Goal: Transaction & Acquisition: Purchase product/service

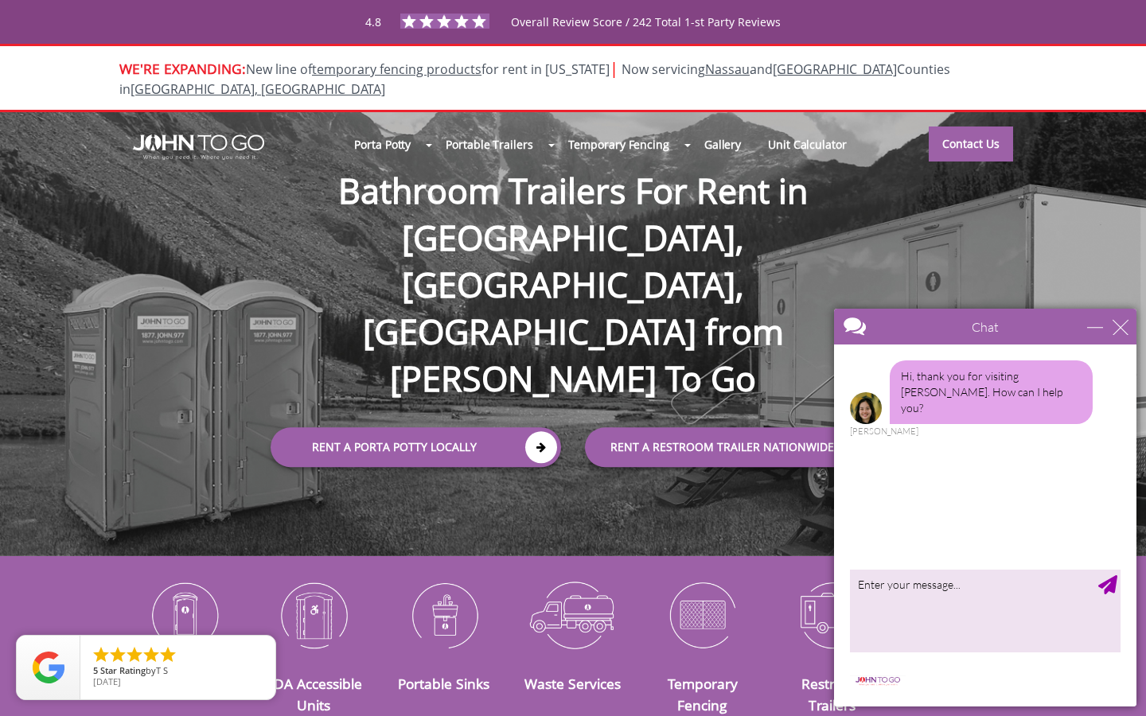
click at [1134, 320] on div "Chat" at bounding box center [985, 327] width 302 height 36
click at [957, 132] on link "Contact Us" at bounding box center [971, 143] width 84 height 35
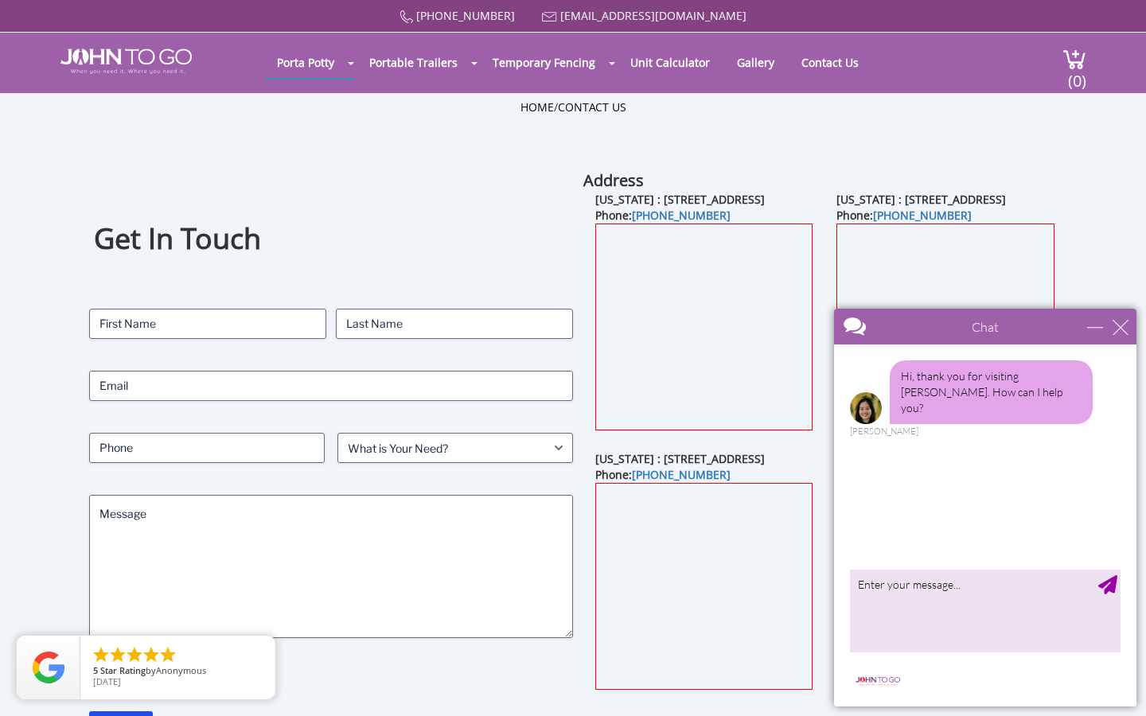
click at [341, 173] on div "Get In Touch Contact Name First Last Email Phone What is Your Need? (Required) …" at bounding box center [331, 456] width 484 height 572
click at [1125, 329] on div "close" at bounding box center [1121, 327] width 16 height 16
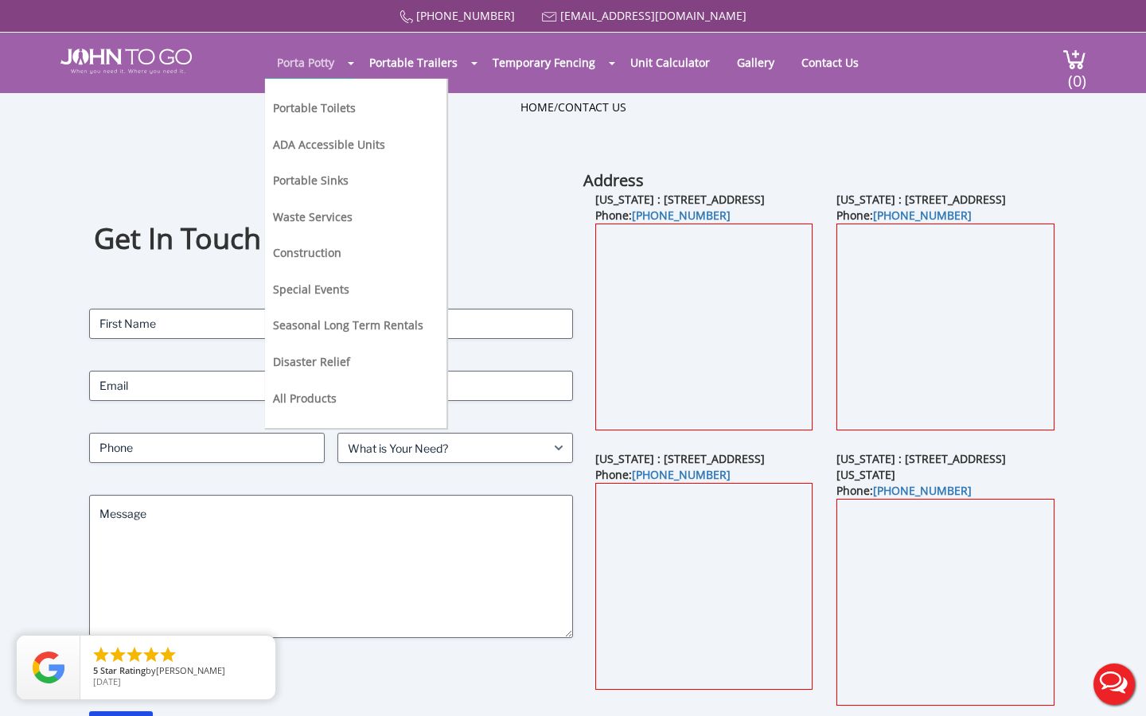
click at [298, 60] on link "Porta Potty" at bounding box center [305, 62] width 81 height 31
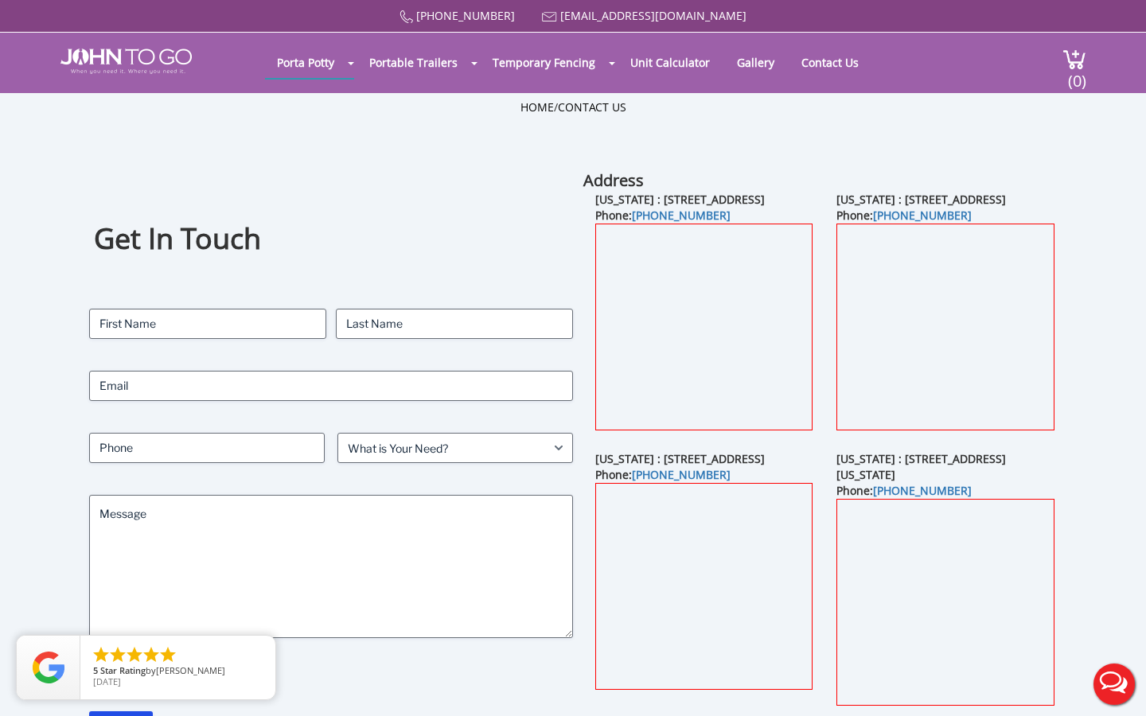
click at [178, 170] on div "Get In Touch Contact Name First Last Email Phone What is Your Need? (Required) …" at bounding box center [331, 456] width 484 height 572
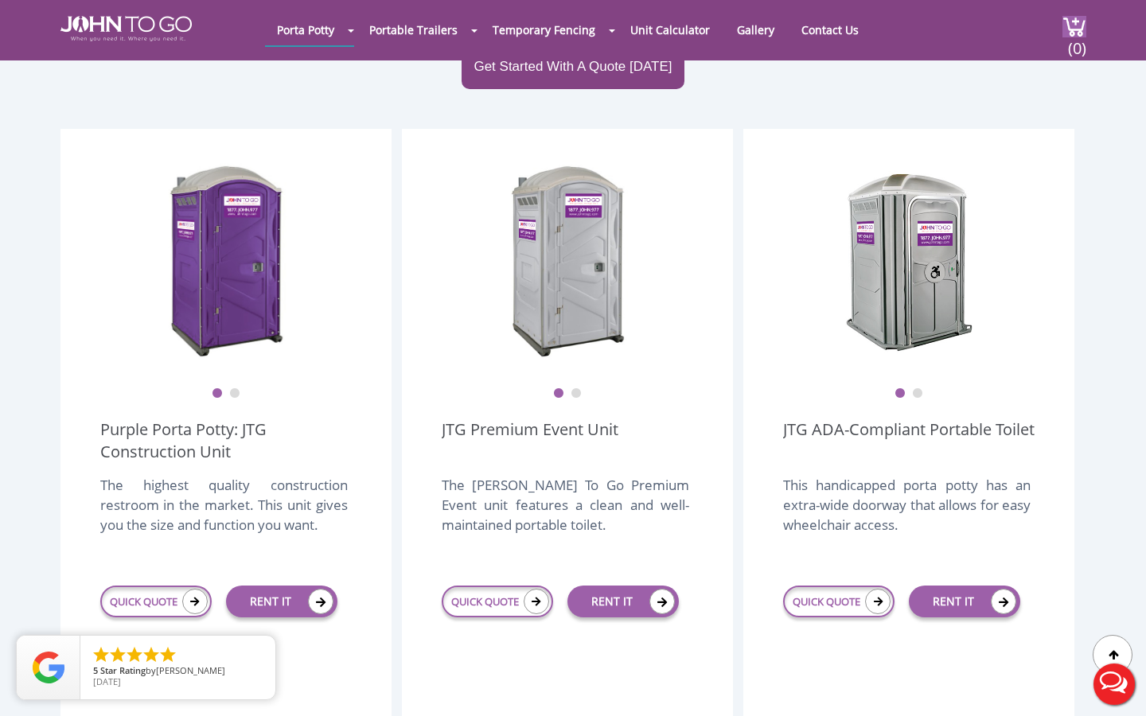
scroll to position [387, 0]
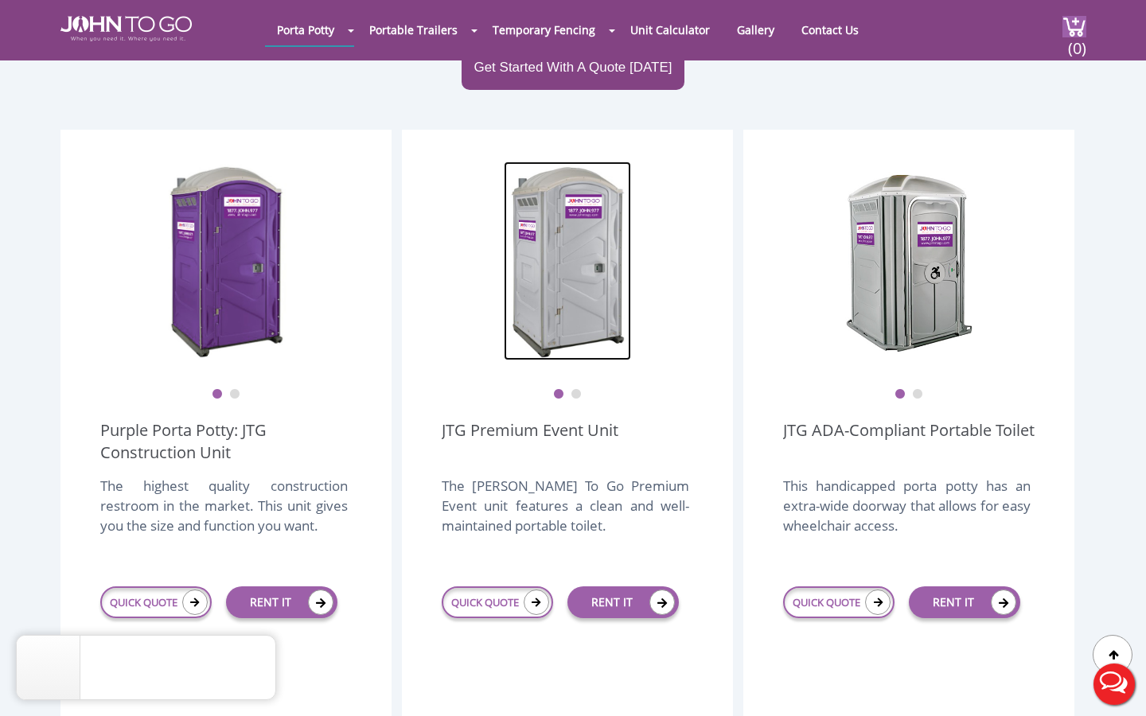
click at [529, 309] on img at bounding box center [567, 261] width 127 height 199
click at [579, 273] on img at bounding box center [567, 261] width 127 height 199
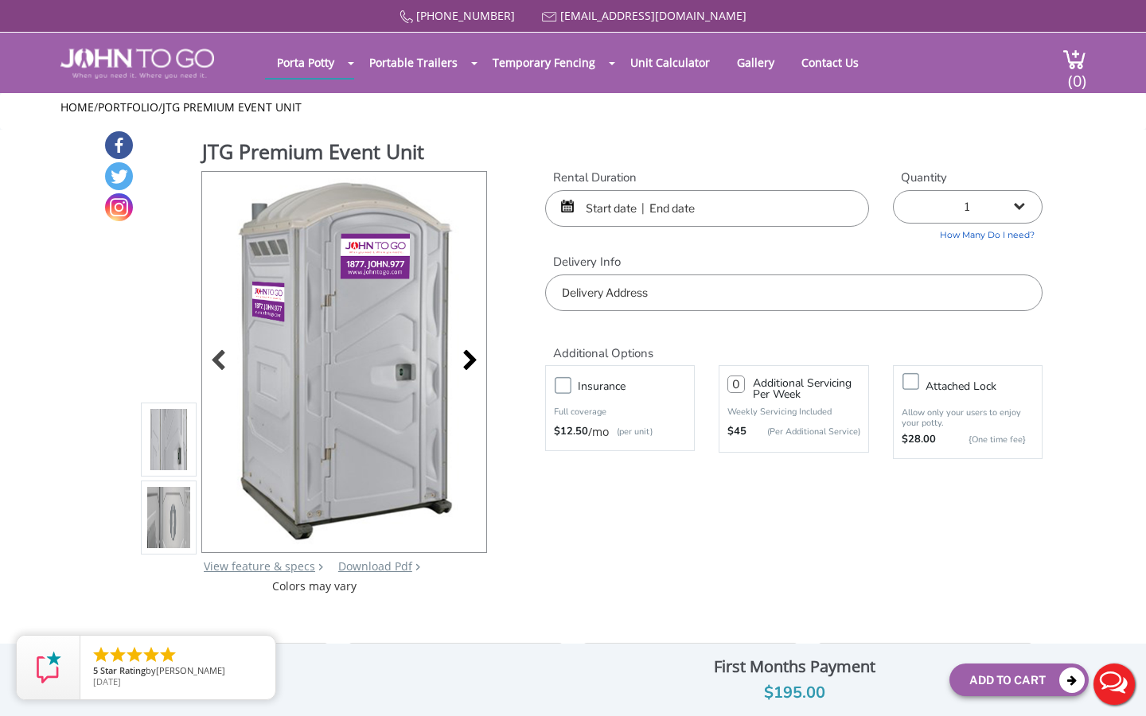
click at [470, 353] on div "877 564 6977 info@johntogo.com Porta Potty Portable Toilets ADA Accessible Unit…" at bounding box center [573, 368] width 1146 height 737
click at [471, 353] on div at bounding box center [465, 362] width 22 height 22
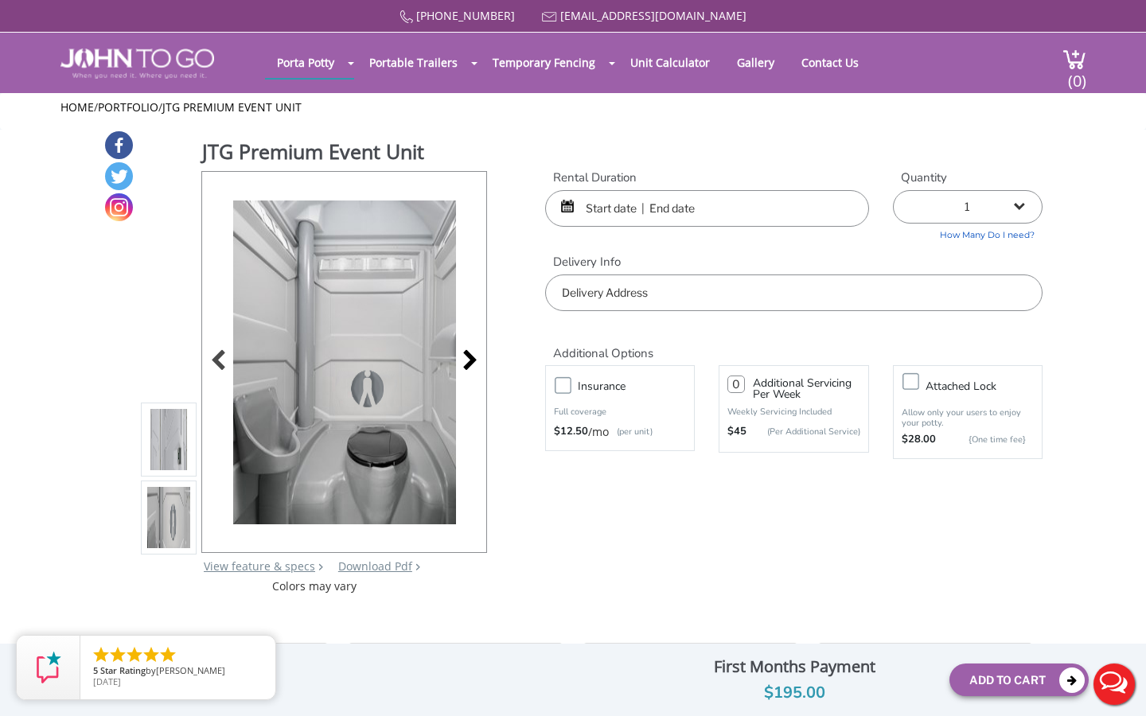
click at [471, 354] on div at bounding box center [465, 362] width 22 height 22
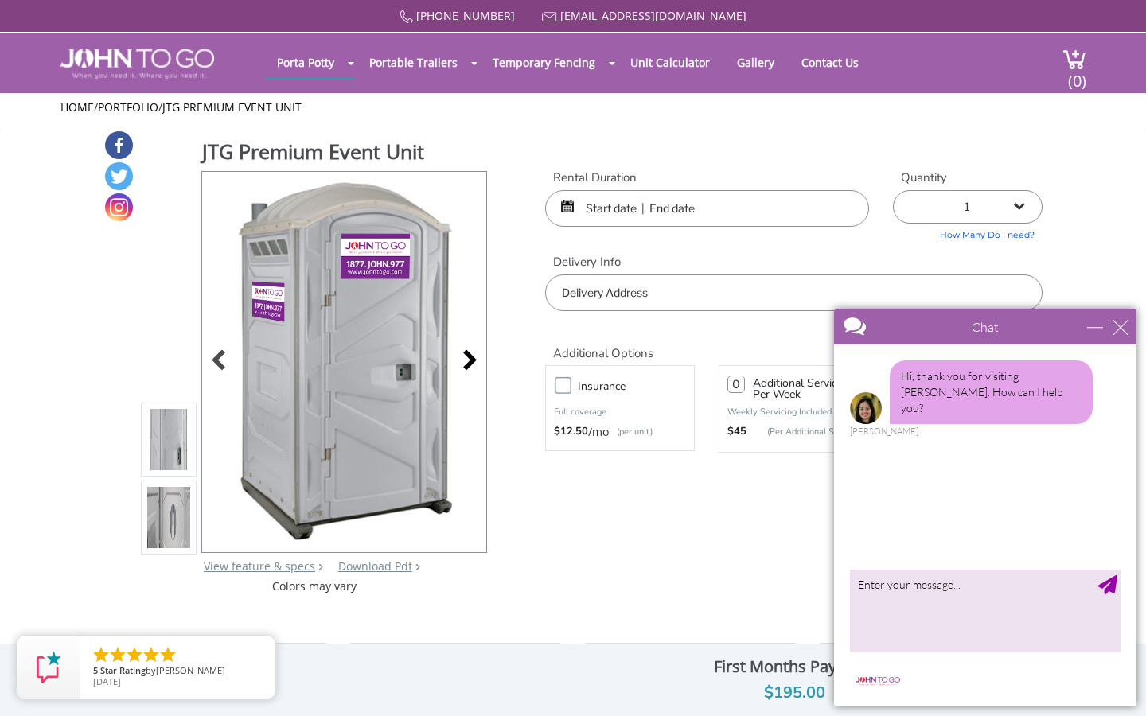
click at [471, 354] on div at bounding box center [465, 362] width 22 height 22
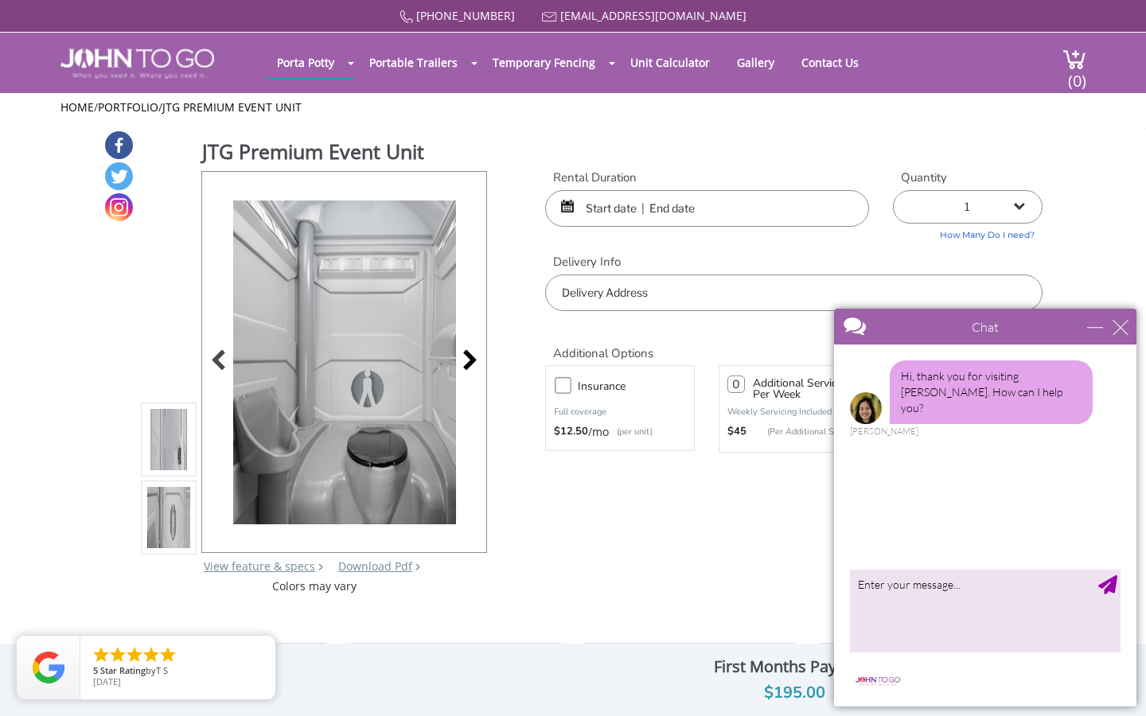
click at [471, 354] on div at bounding box center [465, 362] width 22 height 22
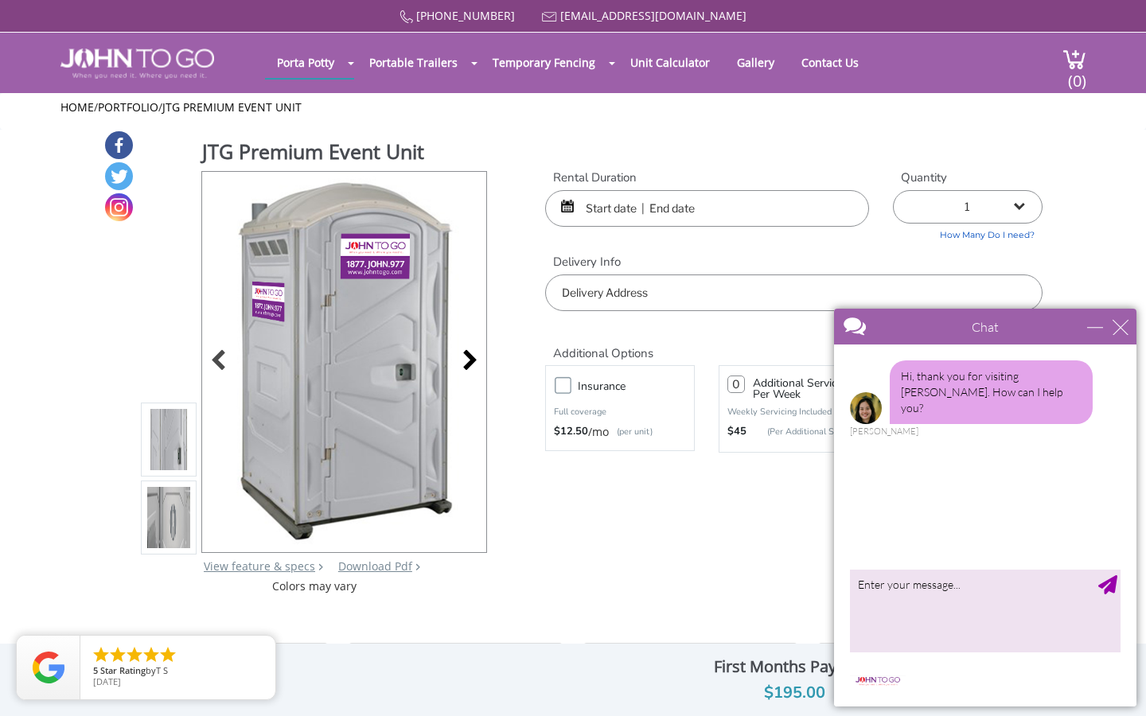
click at [471, 354] on div at bounding box center [465, 362] width 22 height 22
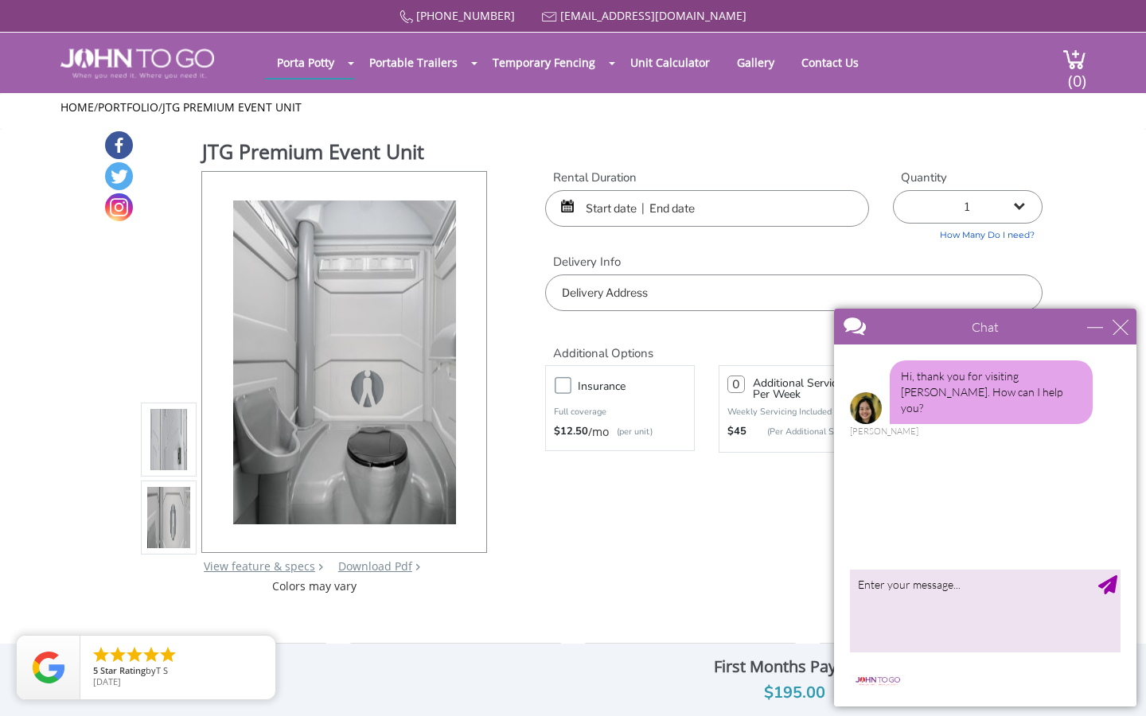
click at [1123, 318] on div "Chat" at bounding box center [985, 327] width 302 height 36
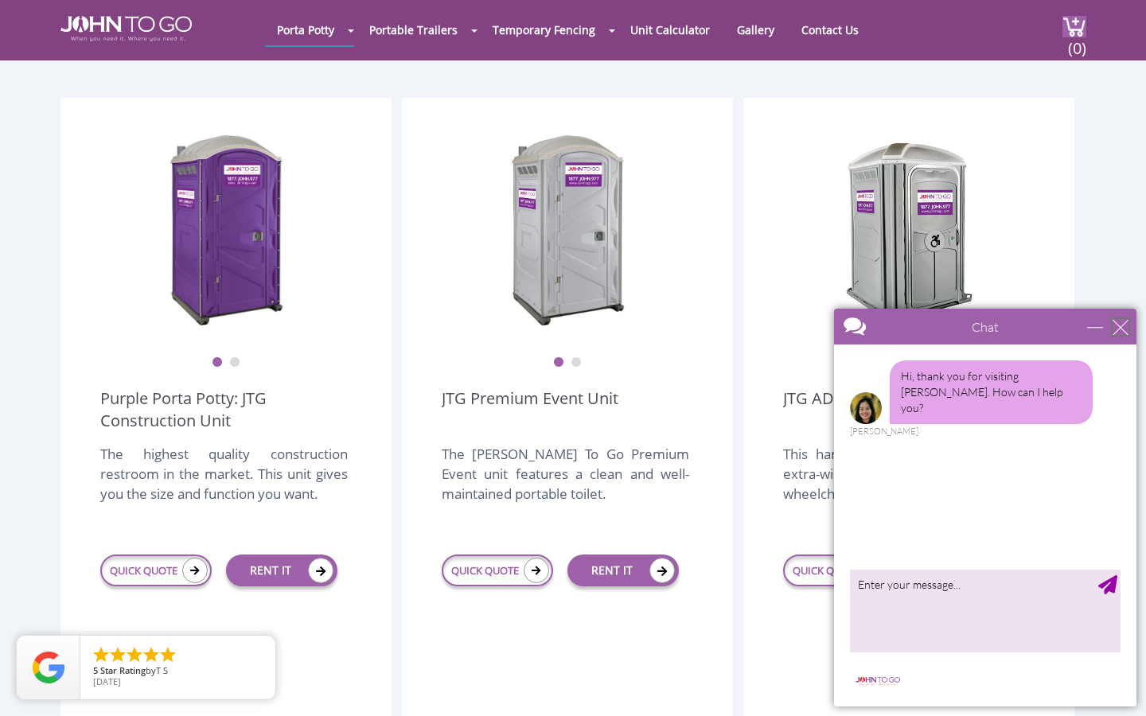
click at [1120, 323] on div "close" at bounding box center [1121, 327] width 16 height 16
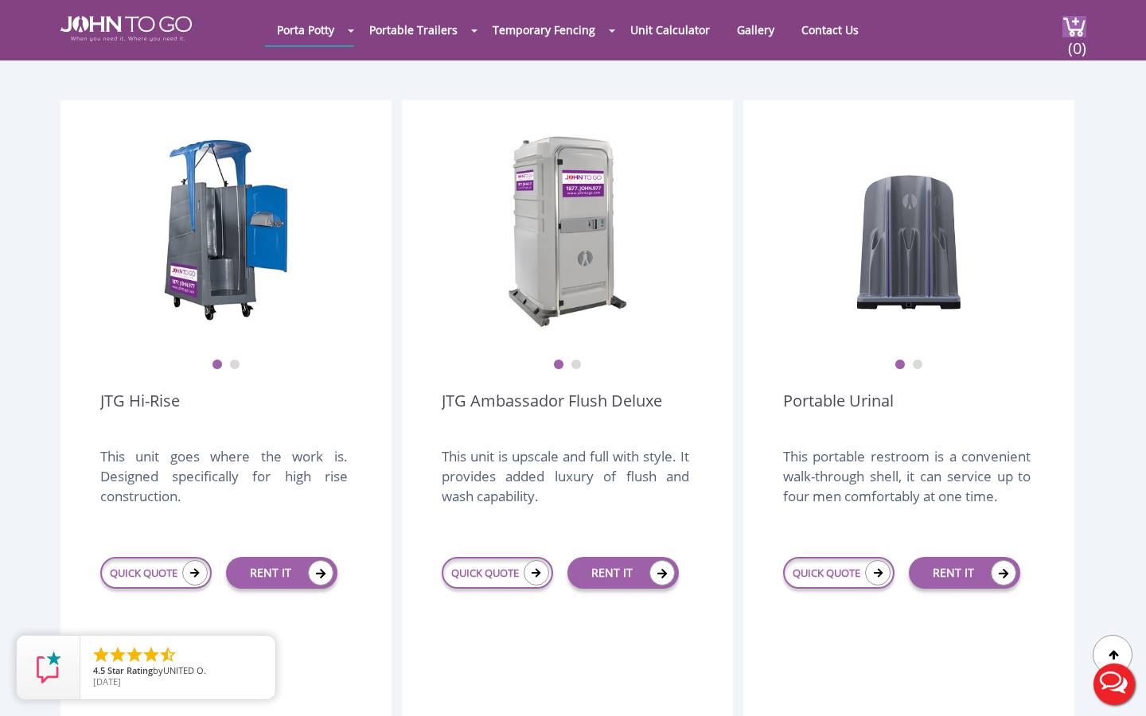
scroll to position [1119, 0]
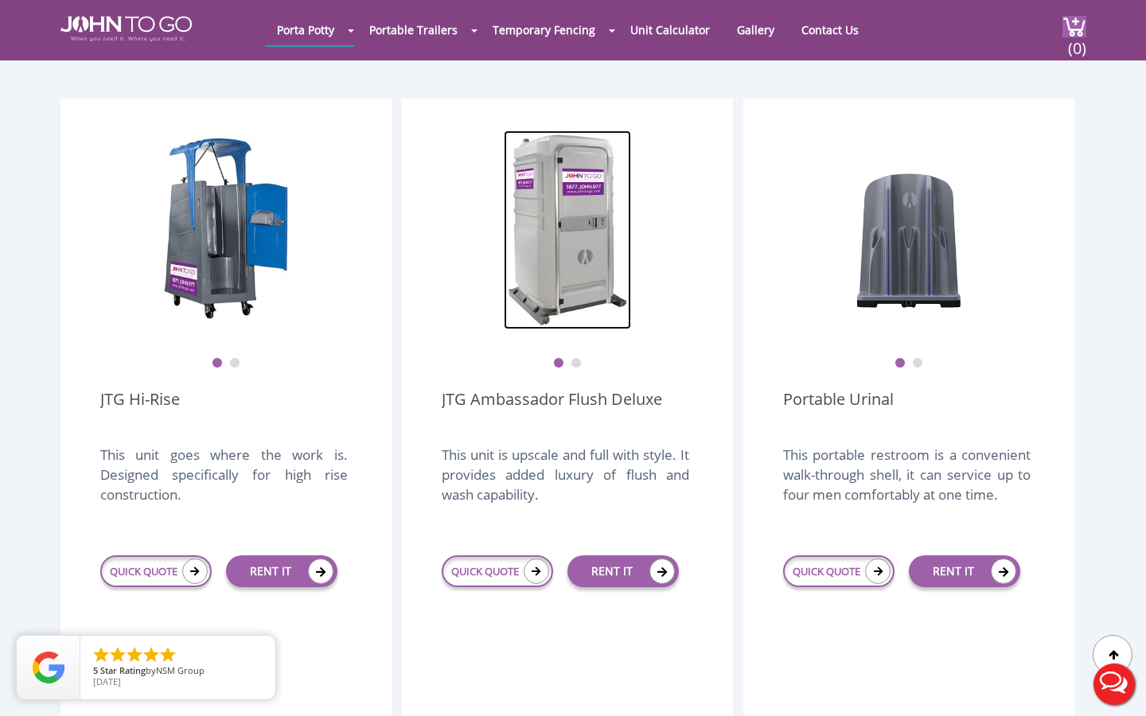
click at [554, 197] on img at bounding box center [567, 230] width 127 height 199
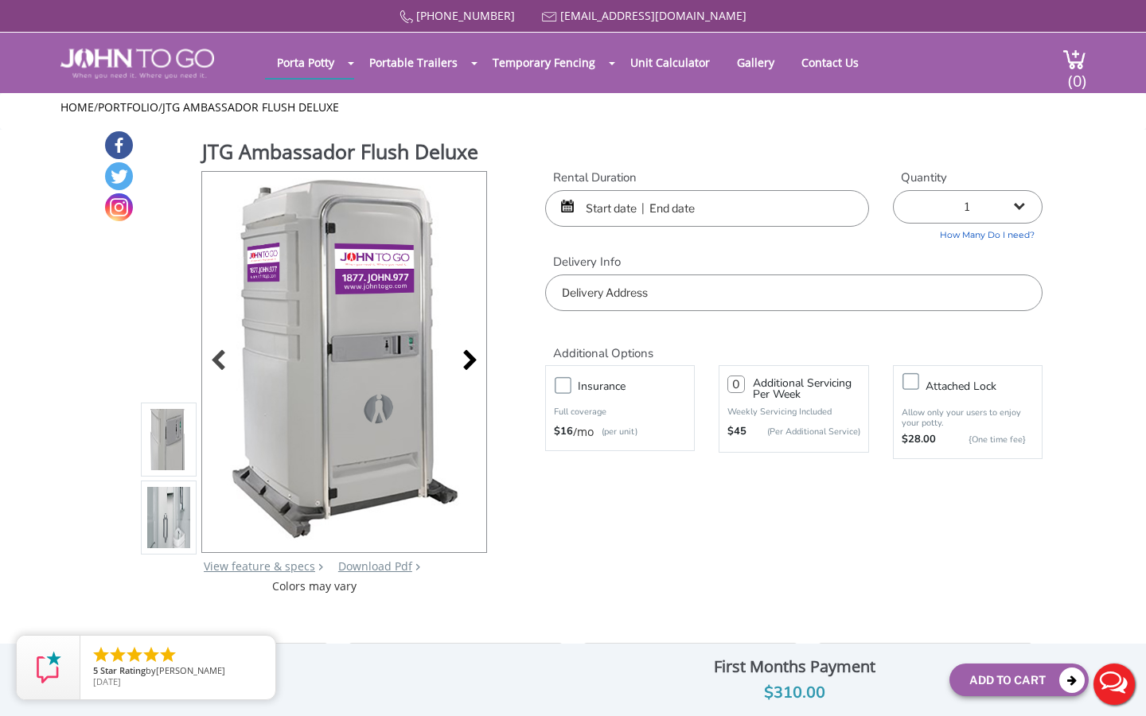
click at [466, 373] on div at bounding box center [465, 362] width 22 height 22
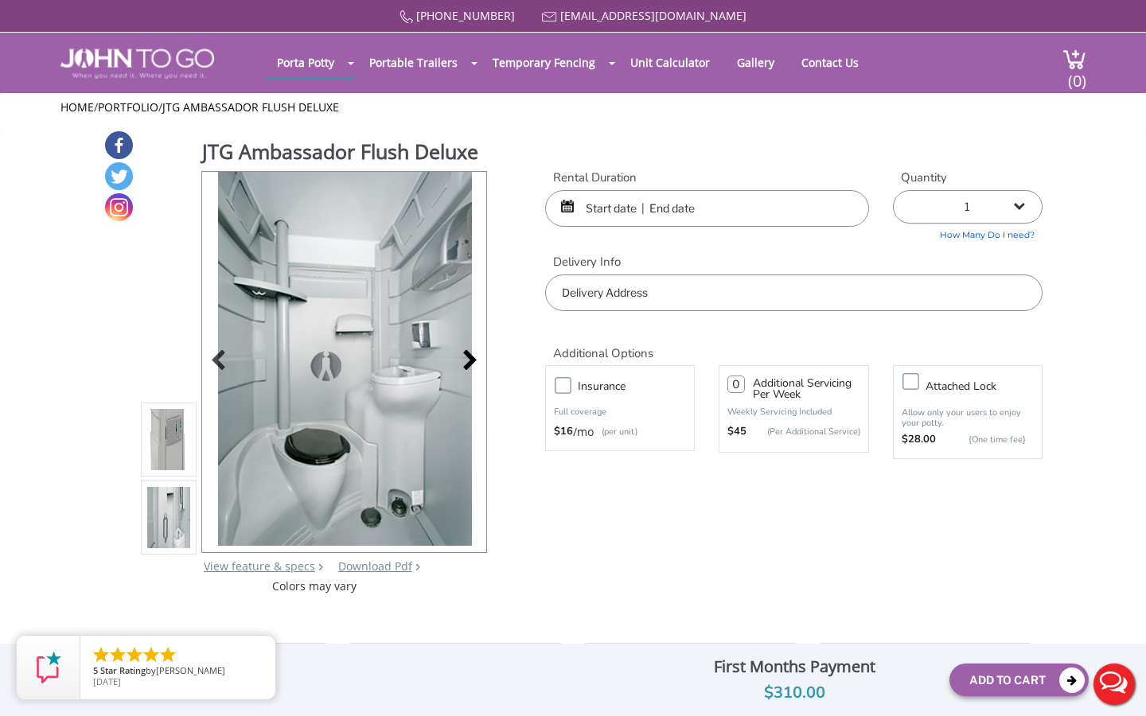
click at [466, 373] on div at bounding box center [465, 362] width 22 height 22
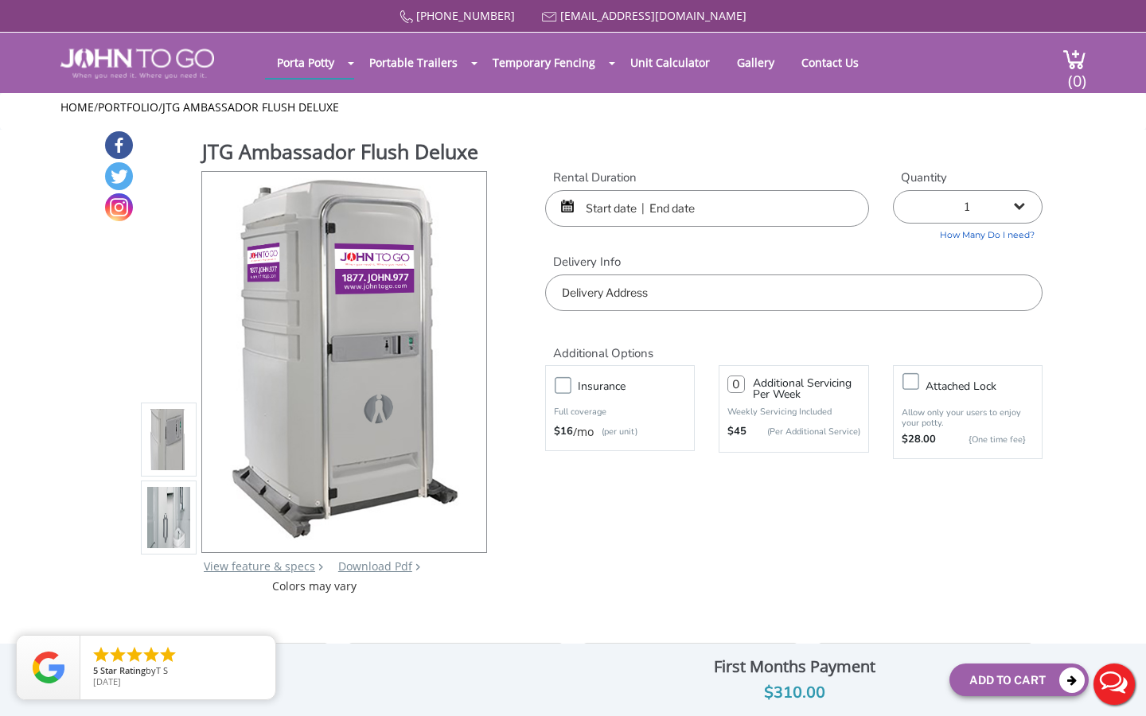
click at [748, 212] on input "text" at bounding box center [707, 208] width 324 height 37
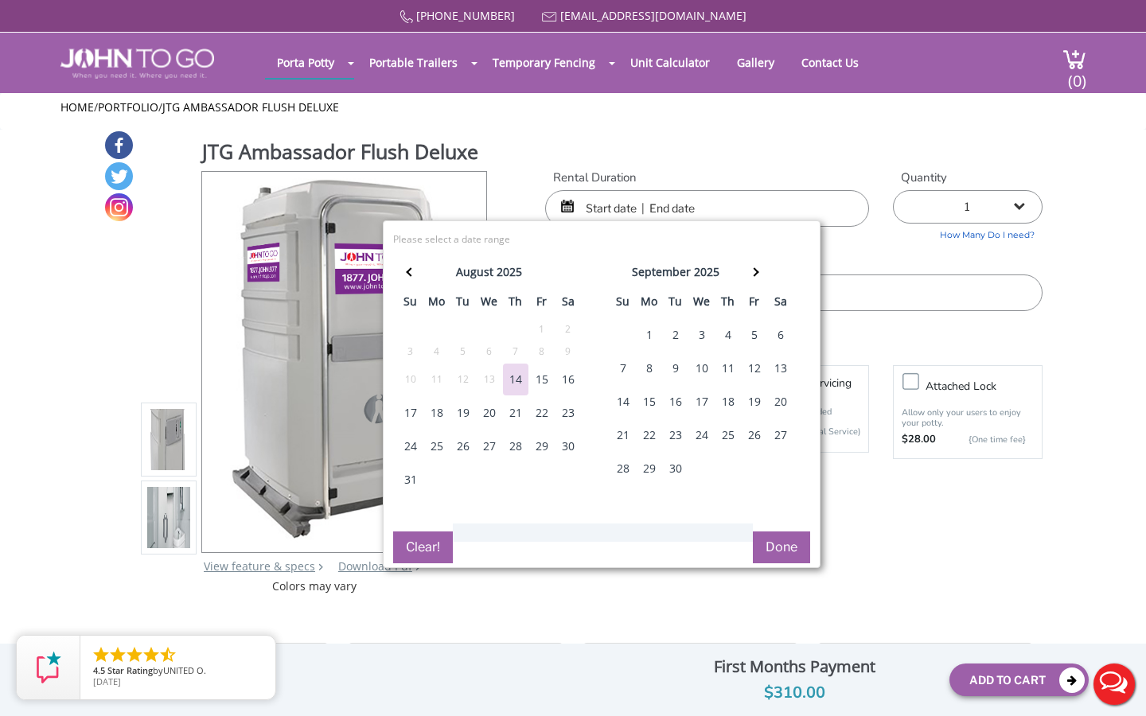
click at [564, 407] on div "23" at bounding box center [567, 413] width 25 height 32
click at [403, 447] on div "24" at bounding box center [410, 447] width 25 height 32
type input "08/23/2025 to 08/24/2025"
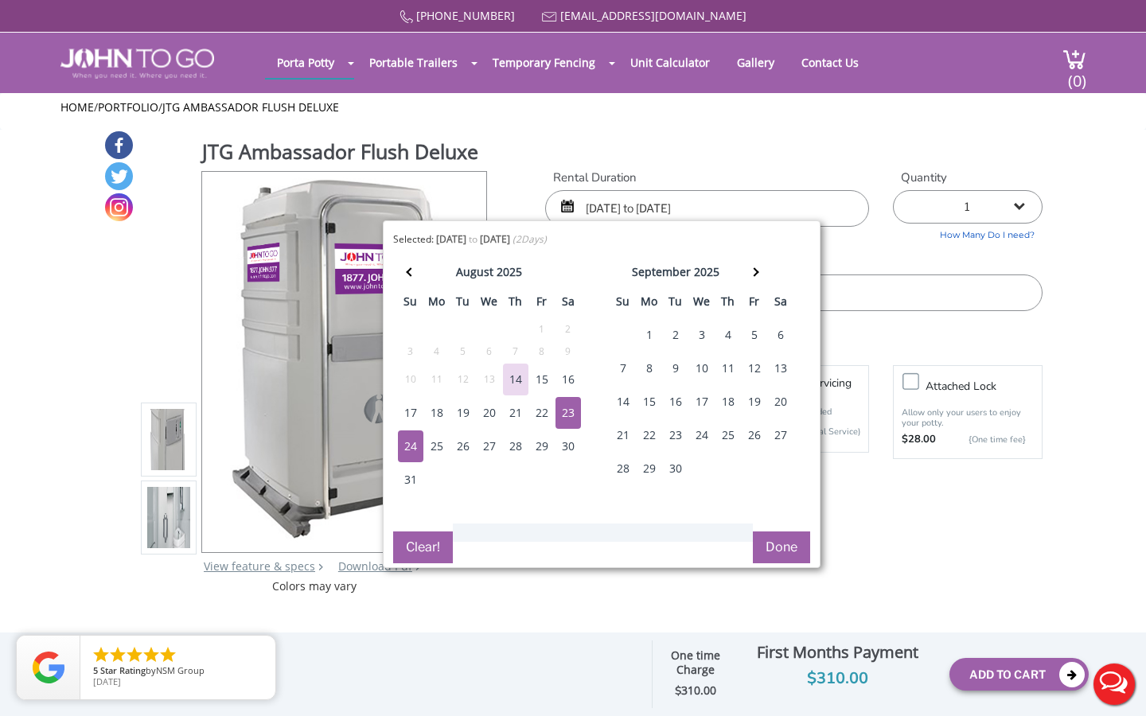
click at [870, 239] on div "Rental Duration 08/23/2025 to 08/24/2025 Quantity 1 2 (5% discount) 3 (8% disco…" at bounding box center [793, 241] width 521 height 142
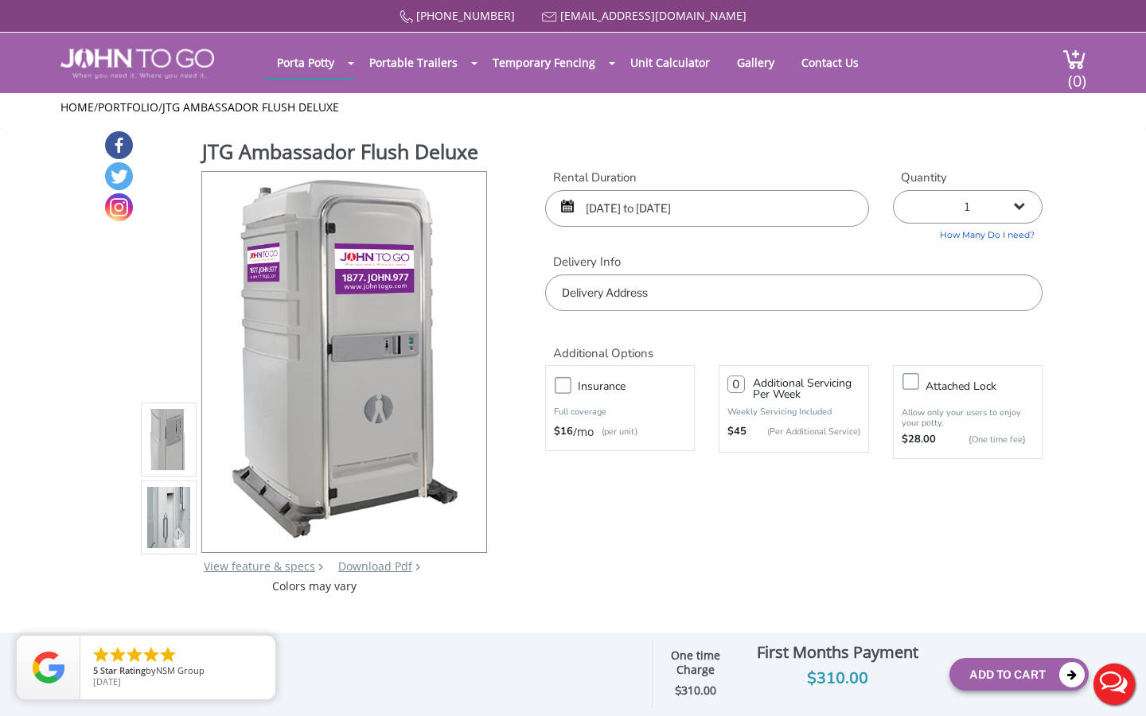
click at [728, 197] on input "08/23/2025 to 08/24/2025" at bounding box center [707, 208] width 324 height 37
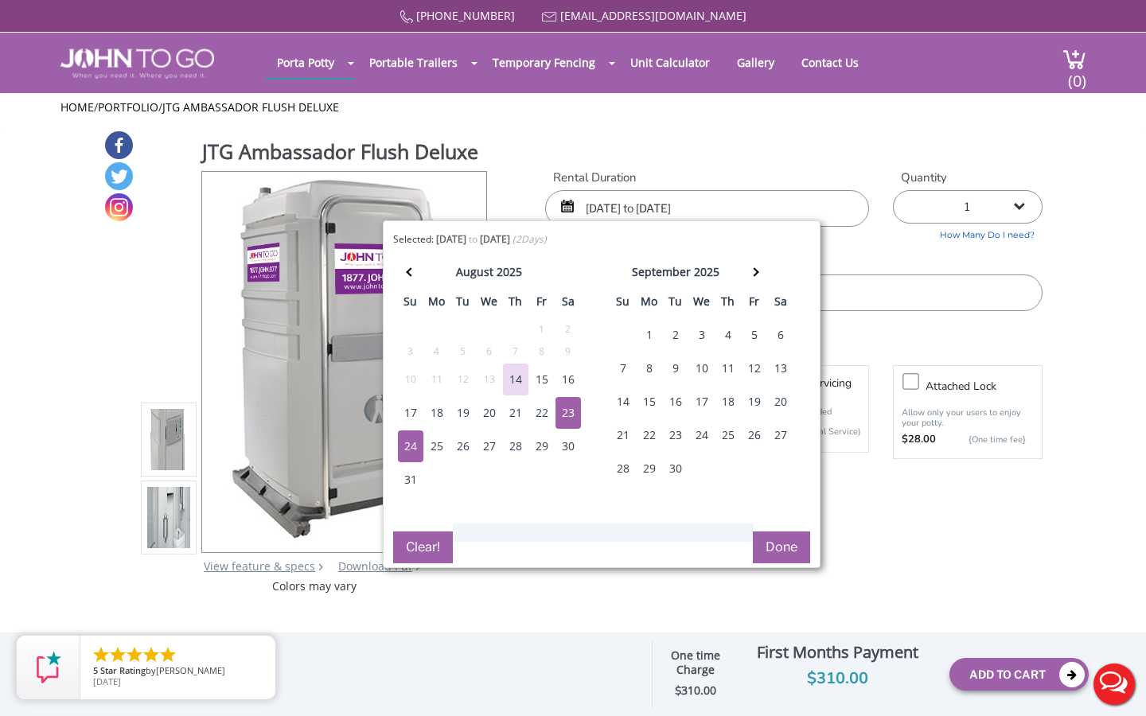
click at [767, 190] on input "08/23/2025 to 08/24/2025" at bounding box center [707, 208] width 324 height 37
click at [851, 103] on ul "Home / Portfolio / JTG Ambassador Flush Deluxe" at bounding box center [573, 107] width 1026 height 16
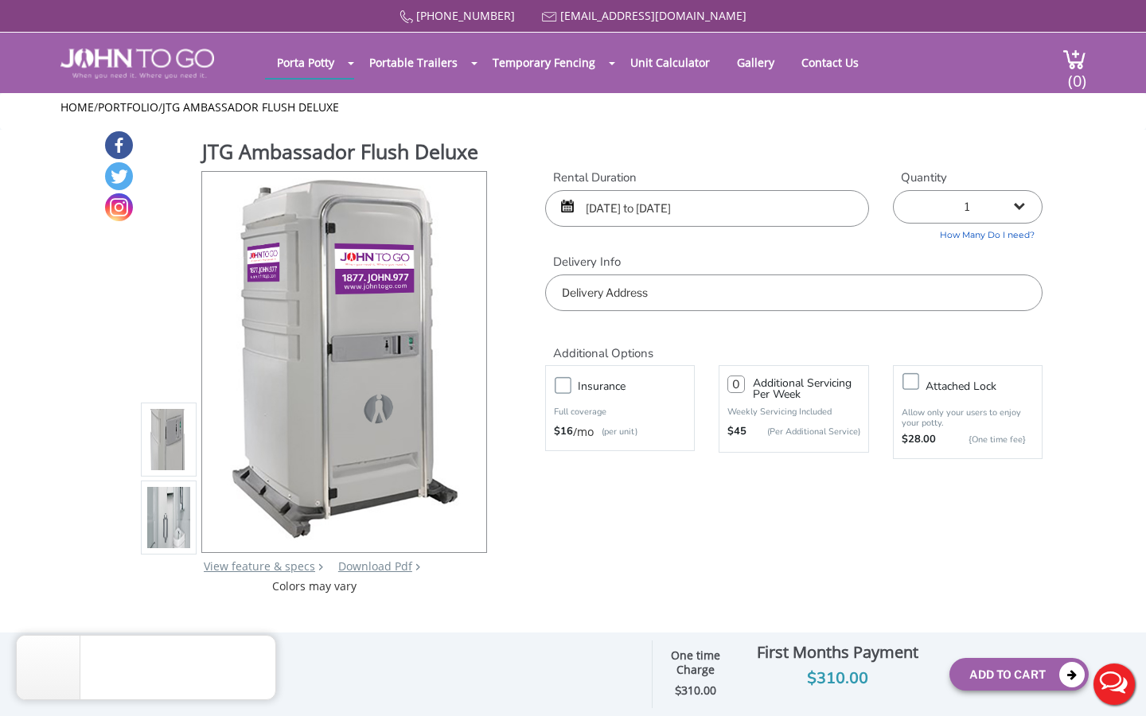
scroll to position [2, 0]
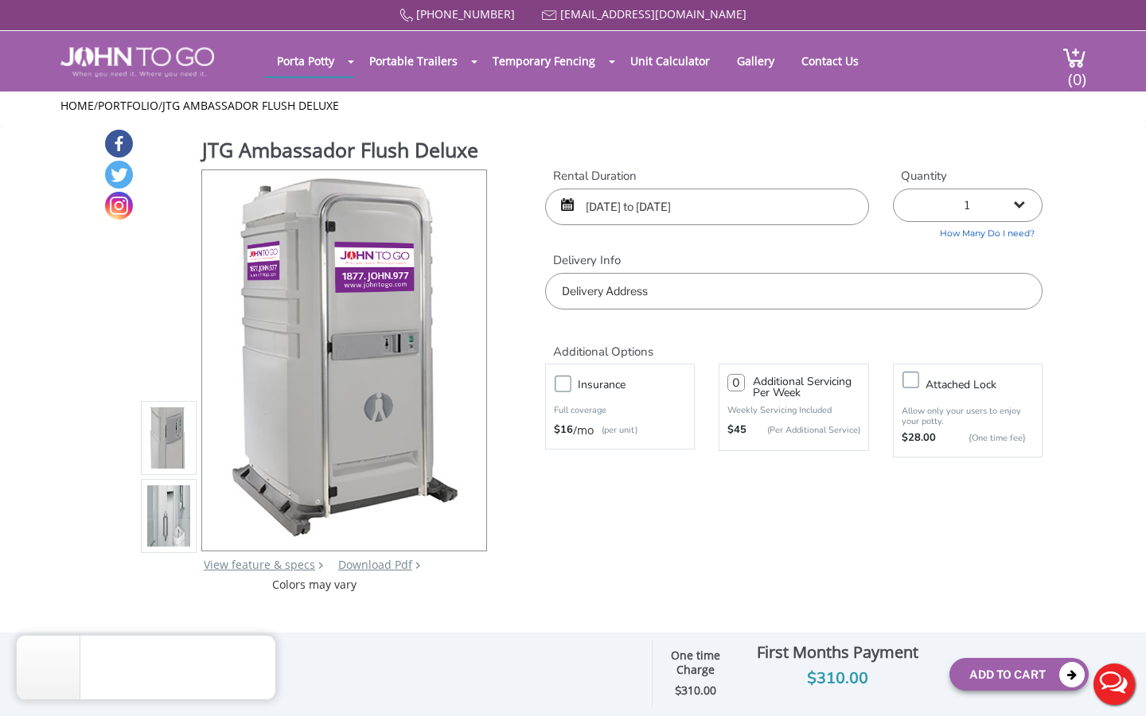
click at [621, 290] on input "text" at bounding box center [793, 291] width 497 height 37
click at [633, 294] on input "text" at bounding box center [793, 291] width 497 height 37
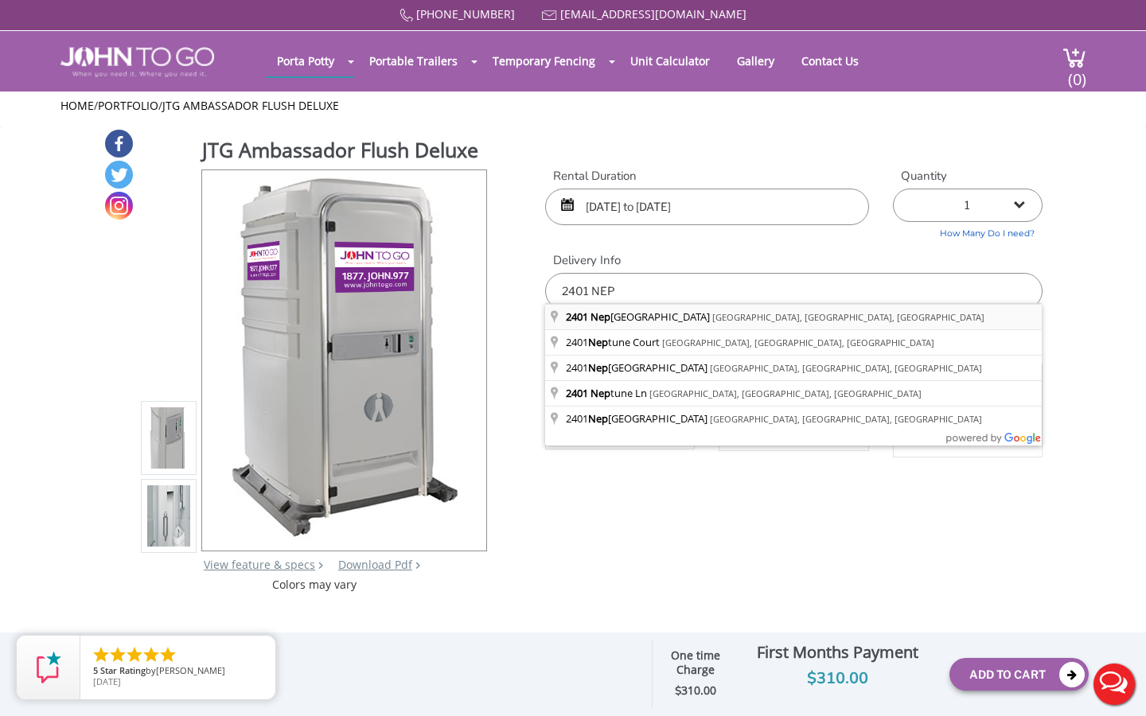
type input "2401 Neptune Avenue, Brooklyn, NY, USA"
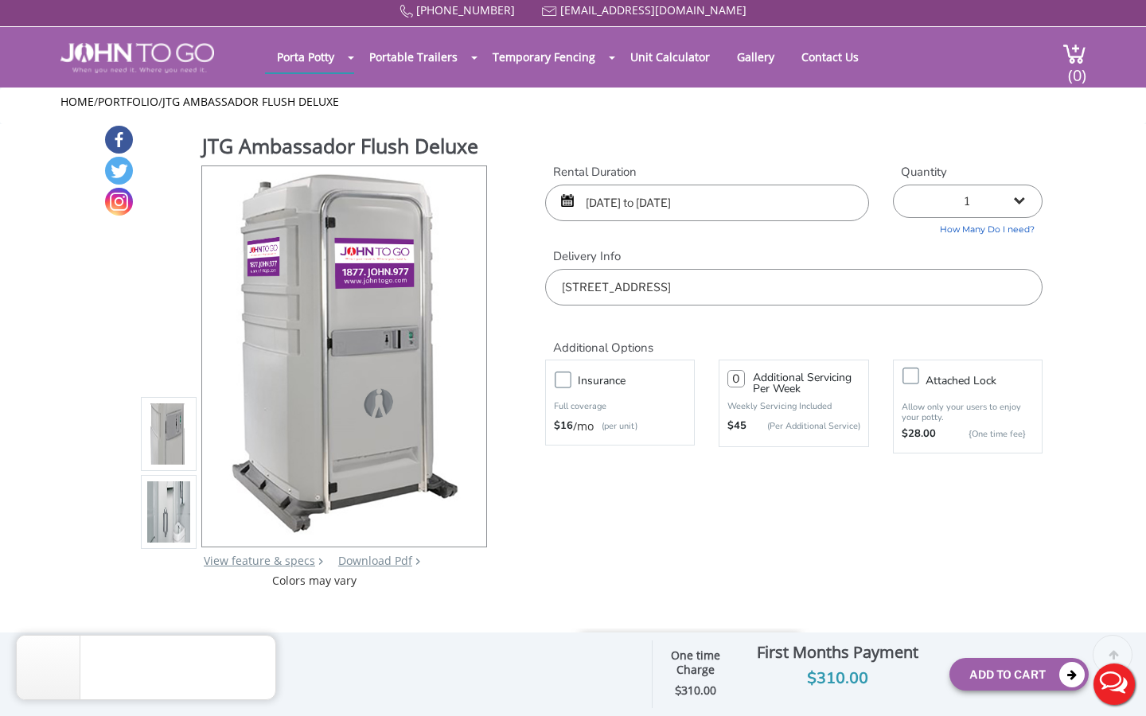
scroll to position [0, 0]
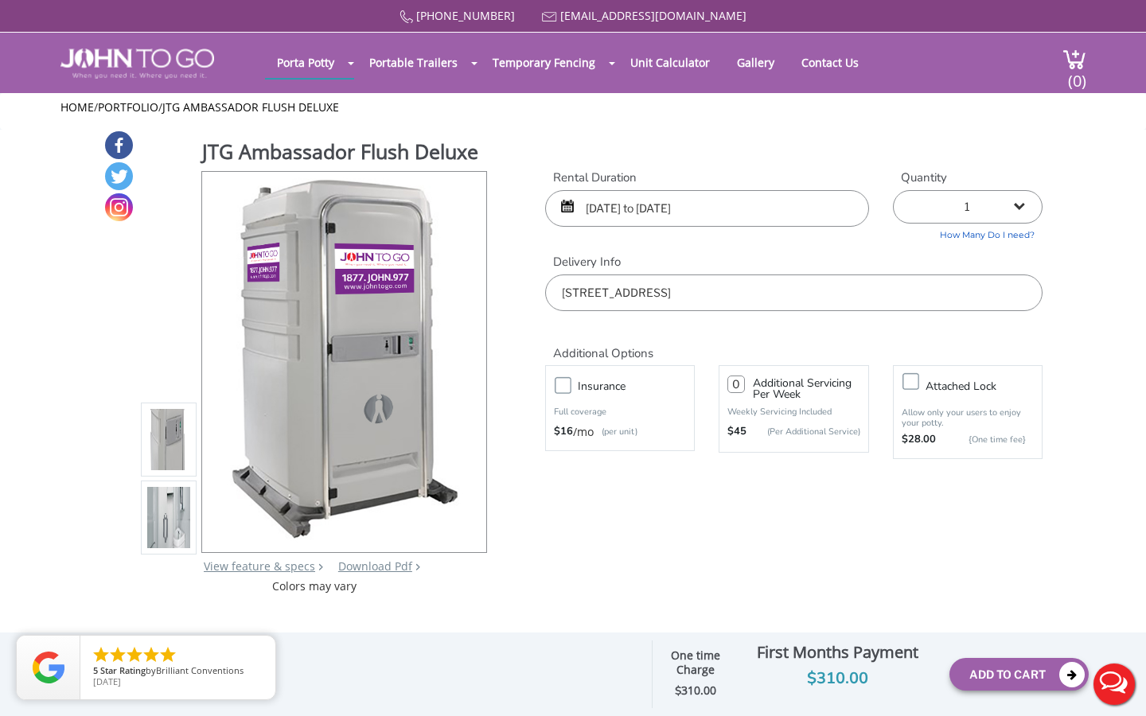
click at [763, 540] on div "JTG Ambassador Flush Deluxe View feature & specs Download Pdf Product PDF Addon…" at bounding box center [572, 362] width 939 height 465
click at [177, 536] on img at bounding box center [168, 520] width 43 height 375
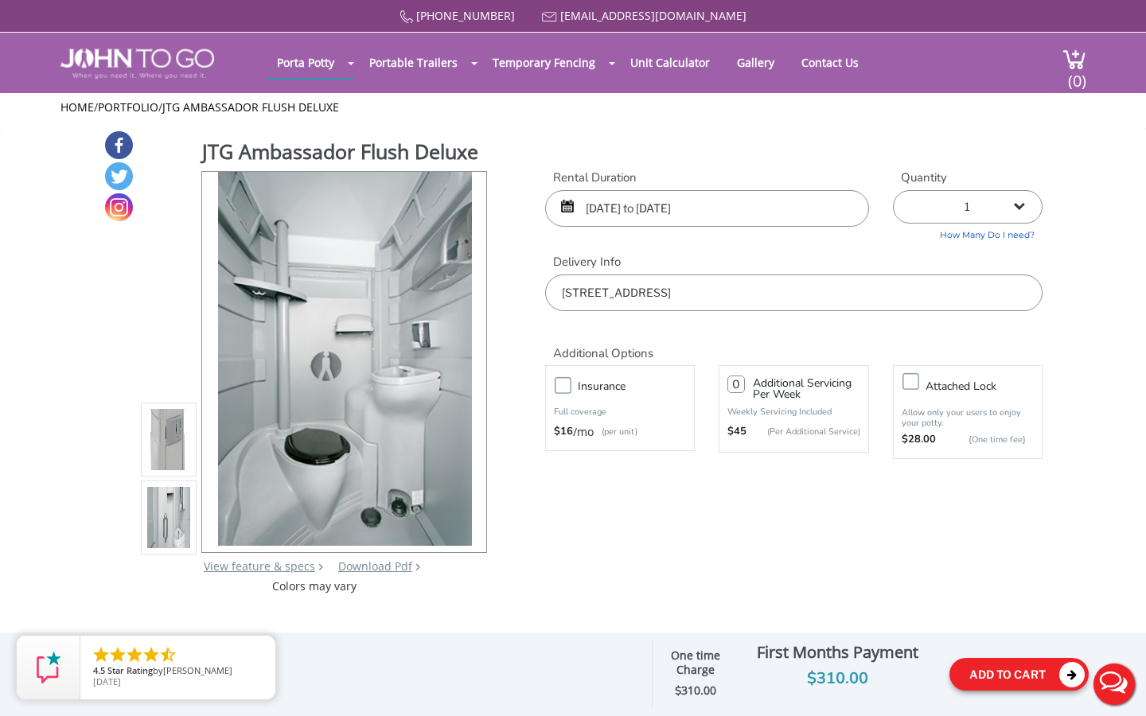
click at [992, 672] on button "Add To Cart" at bounding box center [1018, 674] width 139 height 33
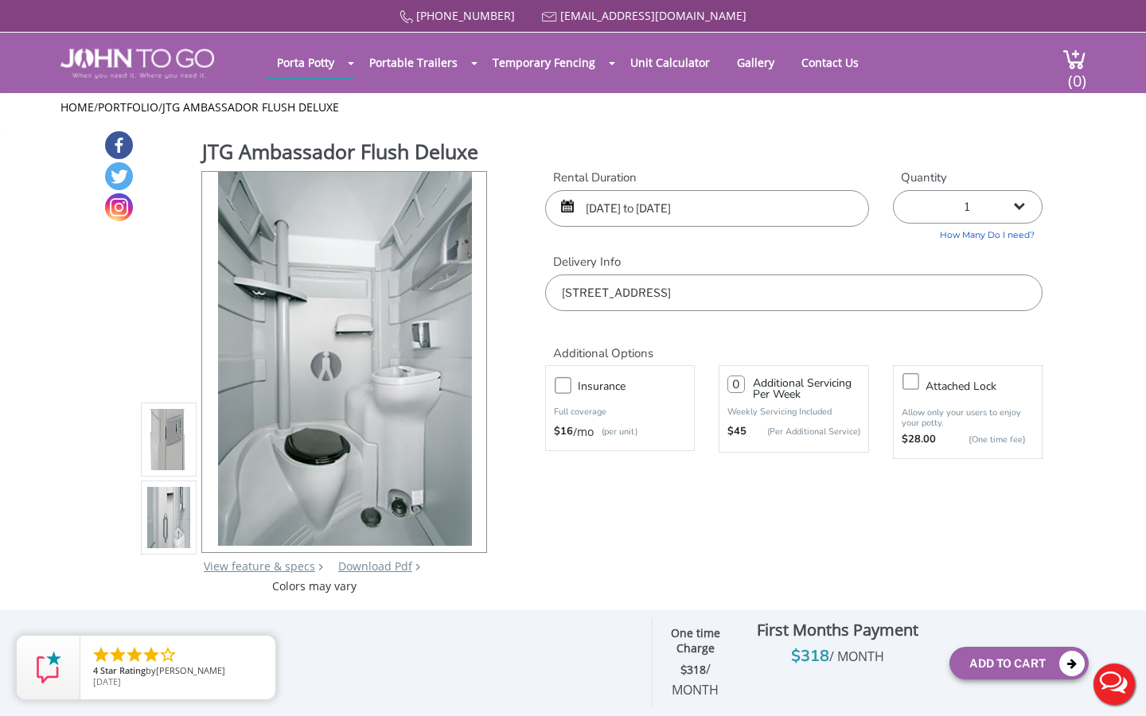
scroll to position [32, 0]
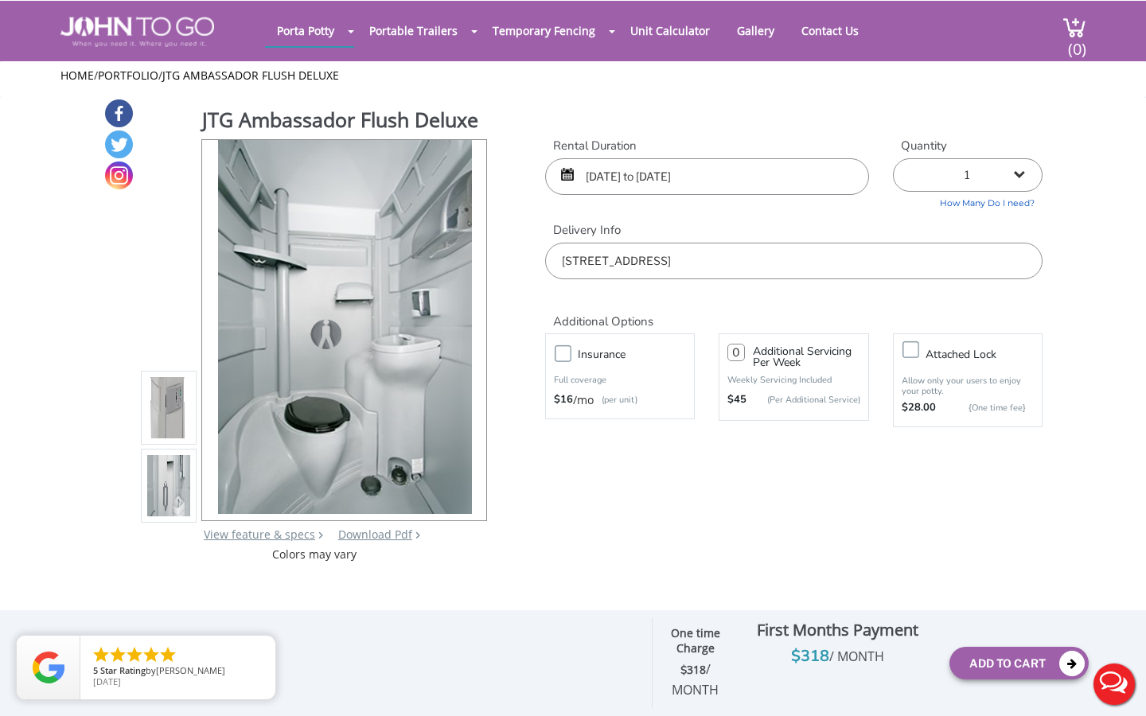
click at [1004, 642] on div "Add To Cart" at bounding box center [1018, 663] width 139 height 57
click at [1058, 661] on button "Add To Cart" at bounding box center [1018, 663] width 139 height 33
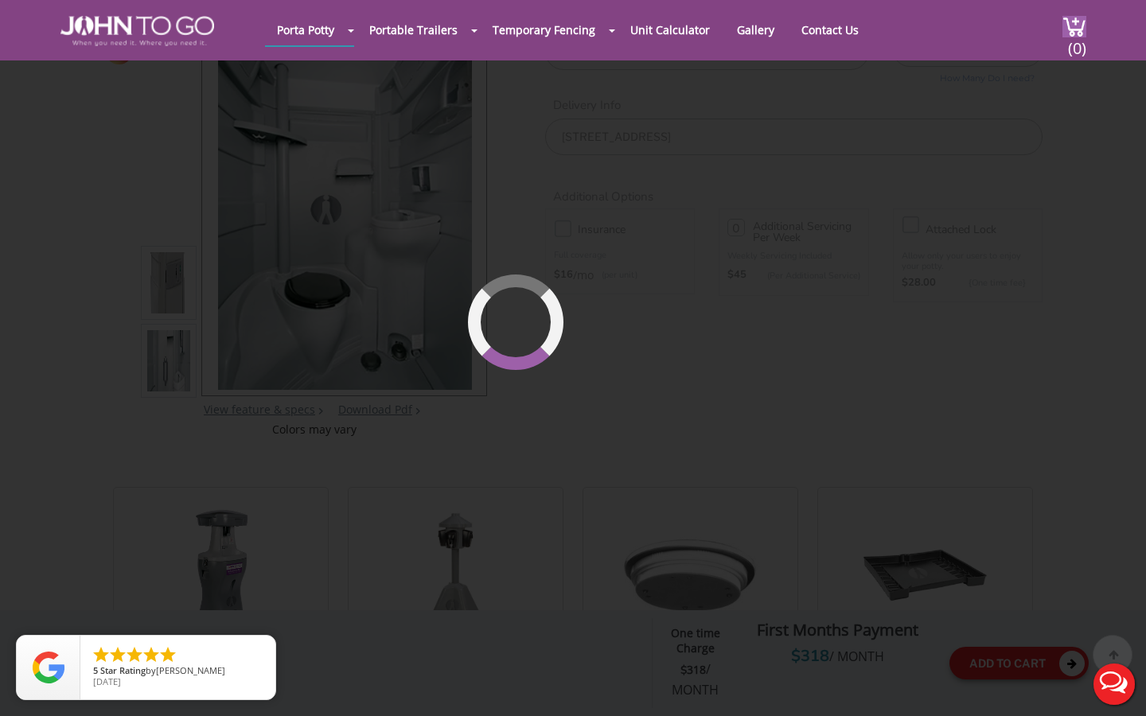
scroll to position [164, 0]
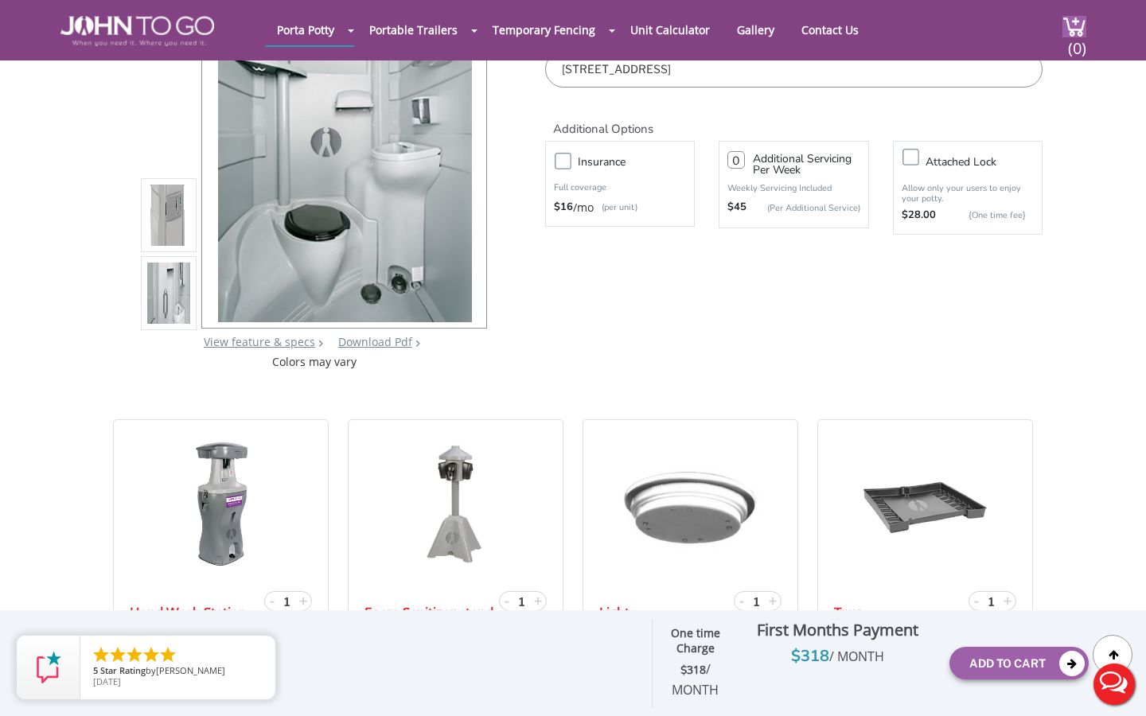
click at [1064, 24] on img at bounding box center [1074, 26] width 24 height 21
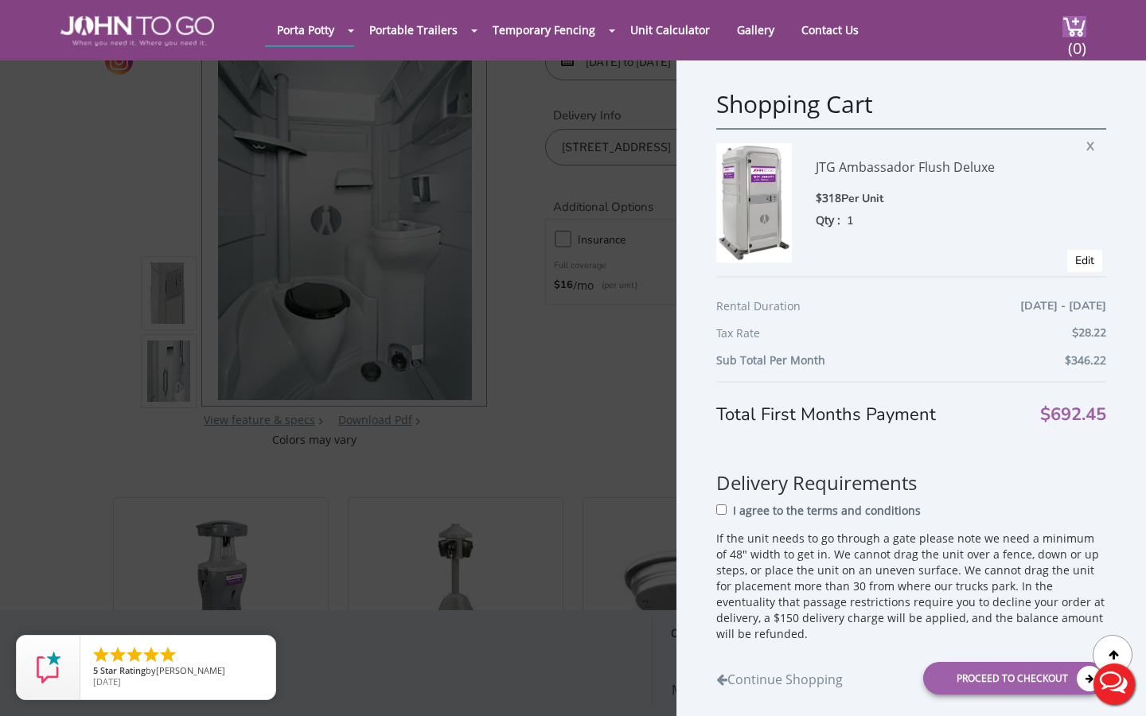
scroll to position [84, 0]
click at [1092, 140] on span "X" at bounding box center [1094, 144] width 16 height 21
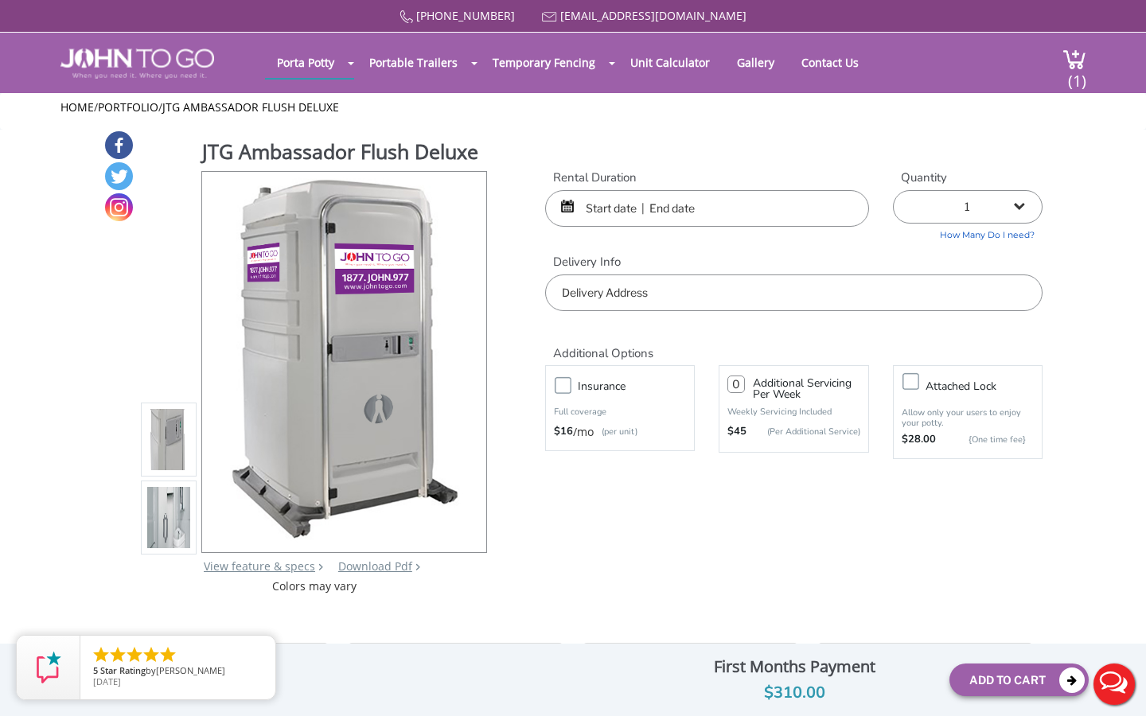
click at [1061, 75] on div "Porta Potty Portable Toilets ADA Accessible Units Portable Sinks Waste Services…" at bounding box center [573, 63] width 1026 height 60
click at [1062, 56] on img at bounding box center [1074, 59] width 24 height 21
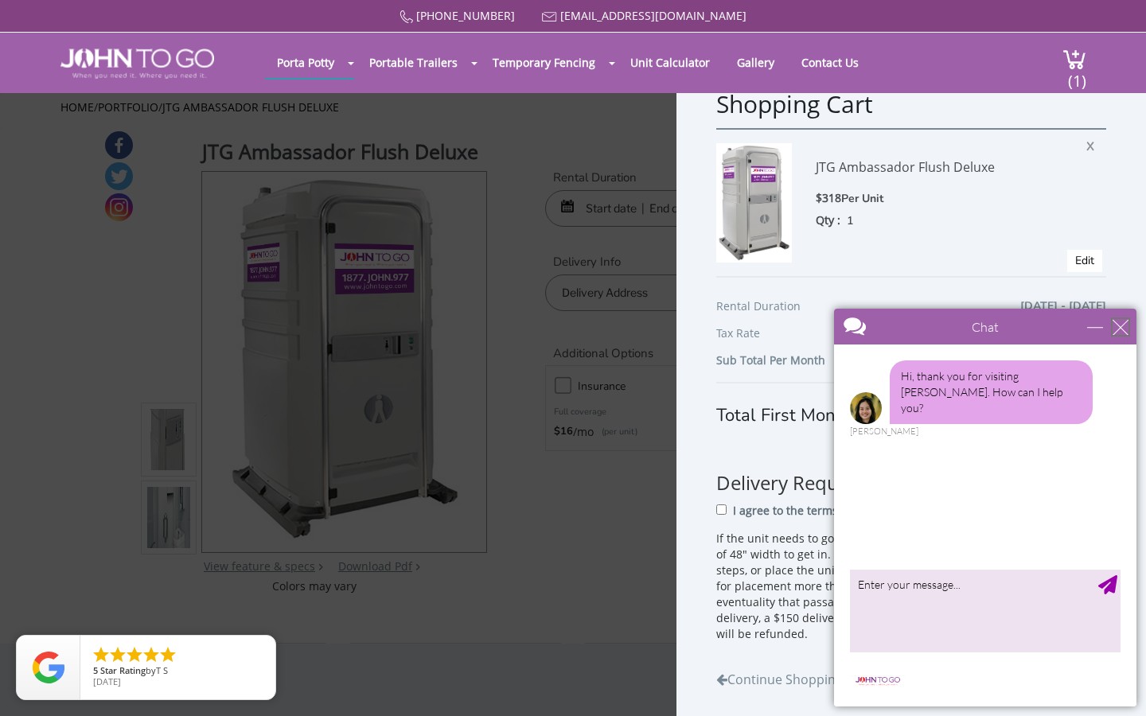
click at [1117, 327] on div "close" at bounding box center [1121, 327] width 16 height 16
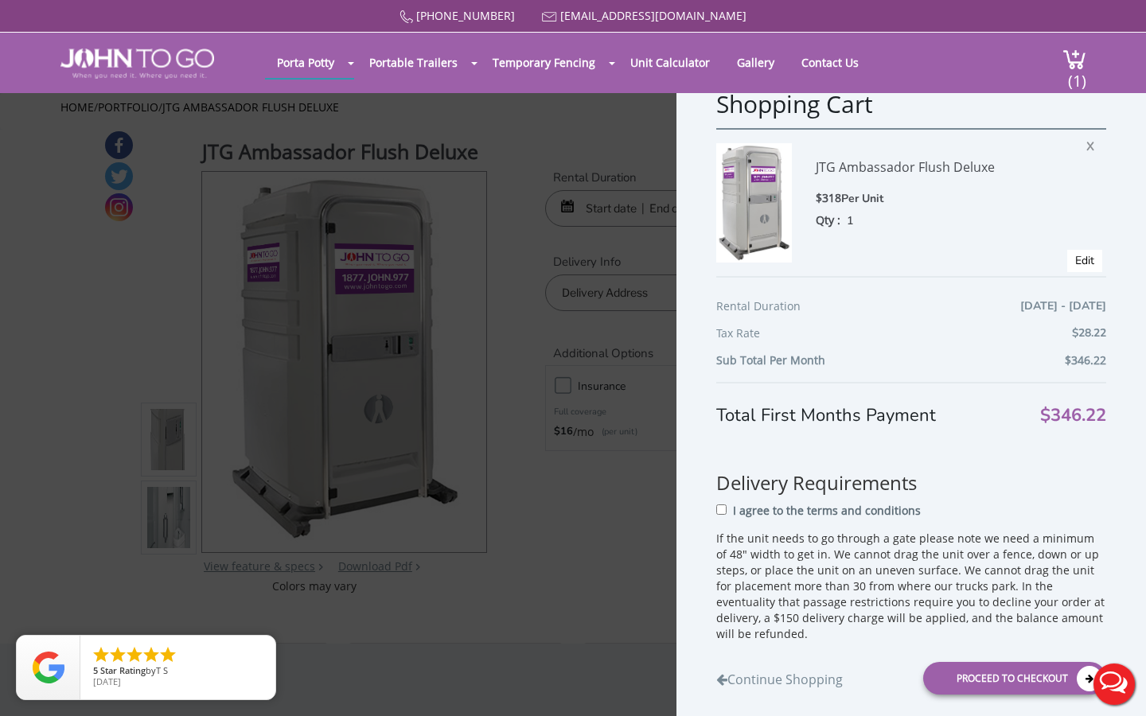
click at [988, 484] on h3 "Delivery Requirements" at bounding box center [911, 467] width 390 height 49
click at [723, 513] on input "I agree to the terms and conditions" at bounding box center [721, 510] width 10 height 10
checkbox input "true"
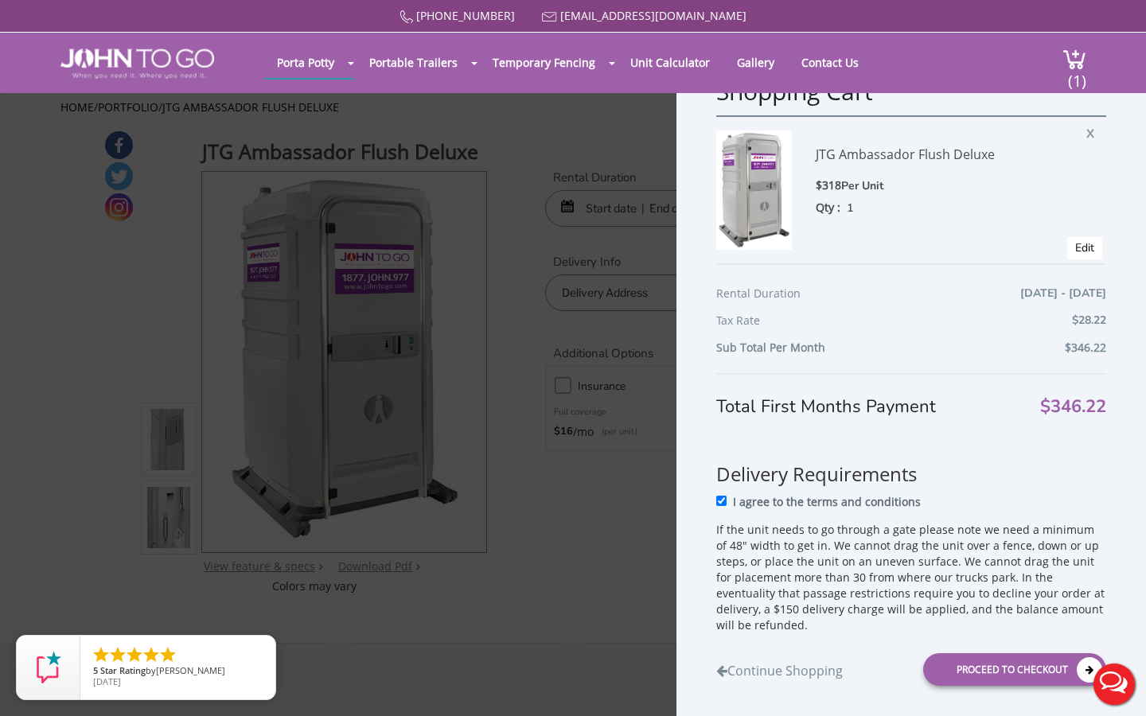
scroll to position [32, 0]
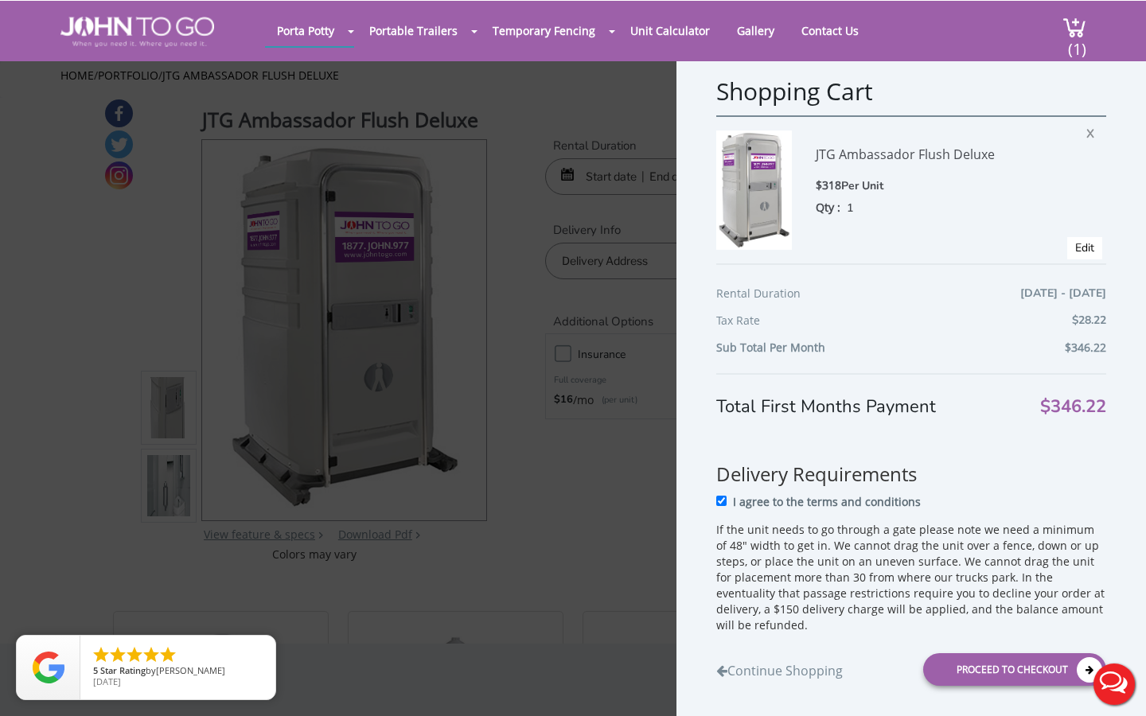
click at [1084, 661] on button "Live Chat" at bounding box center [1114, 685] width 64 height 64
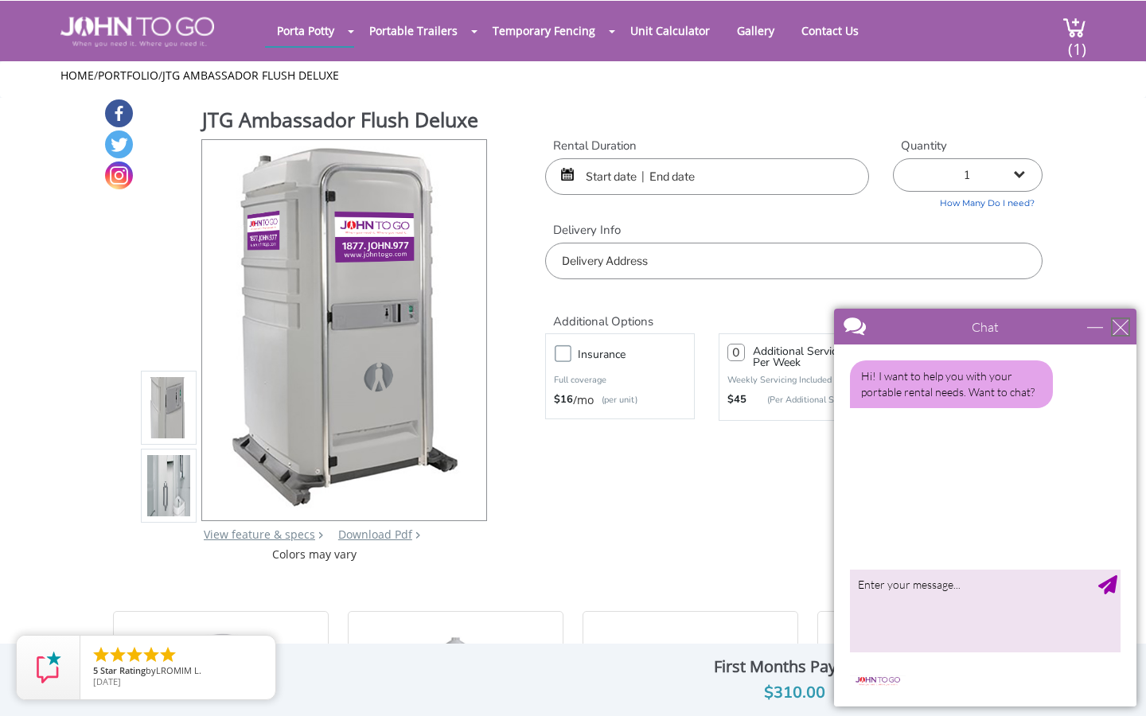
click at [1125, 326] on div "close" at bounding box center [1121, 327] width 16 height 16
